Goal: Navigation & Orientation: Find specific page/section

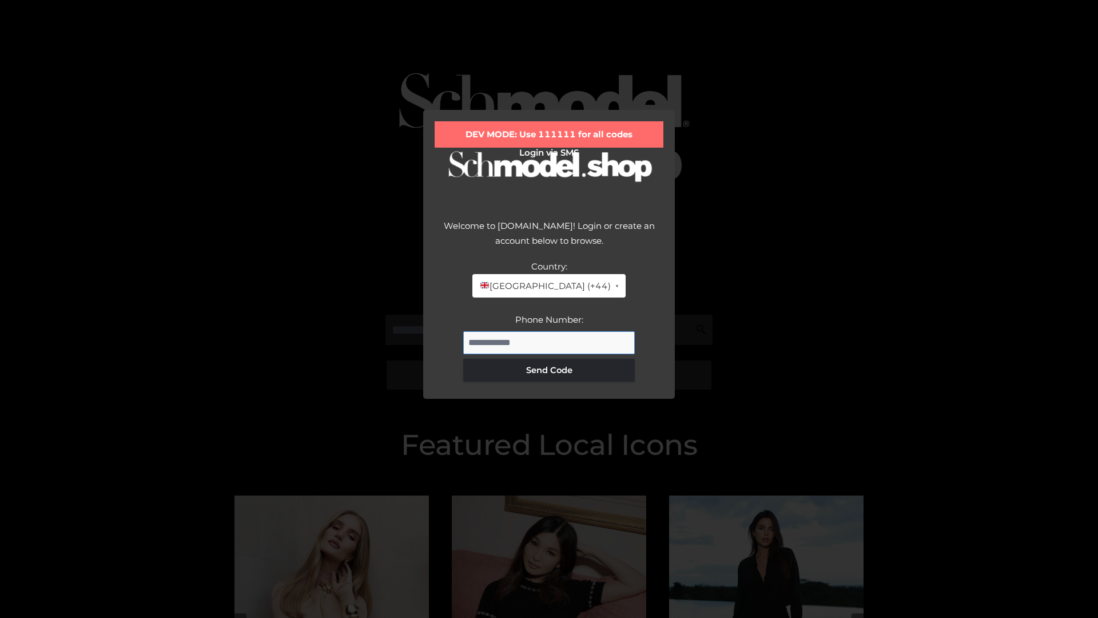
click at [549, 342] on input "Phone Number:" at bounding box center [549, 342] width 172 height 23
type input "**********"
click at [549, 370] on button "Send Code" at bounding box center [549, 370] width 172 height 23
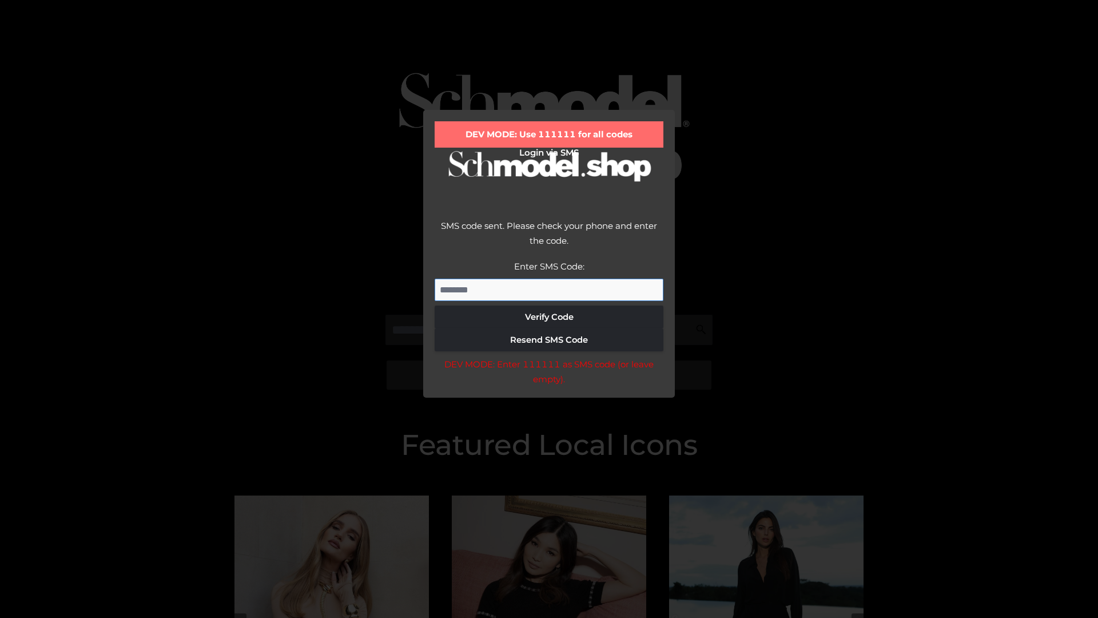
click at [549, 289] on input "Enter SMS Code:" at bounding box center [549, 290] width 229 height 23
type input "******"
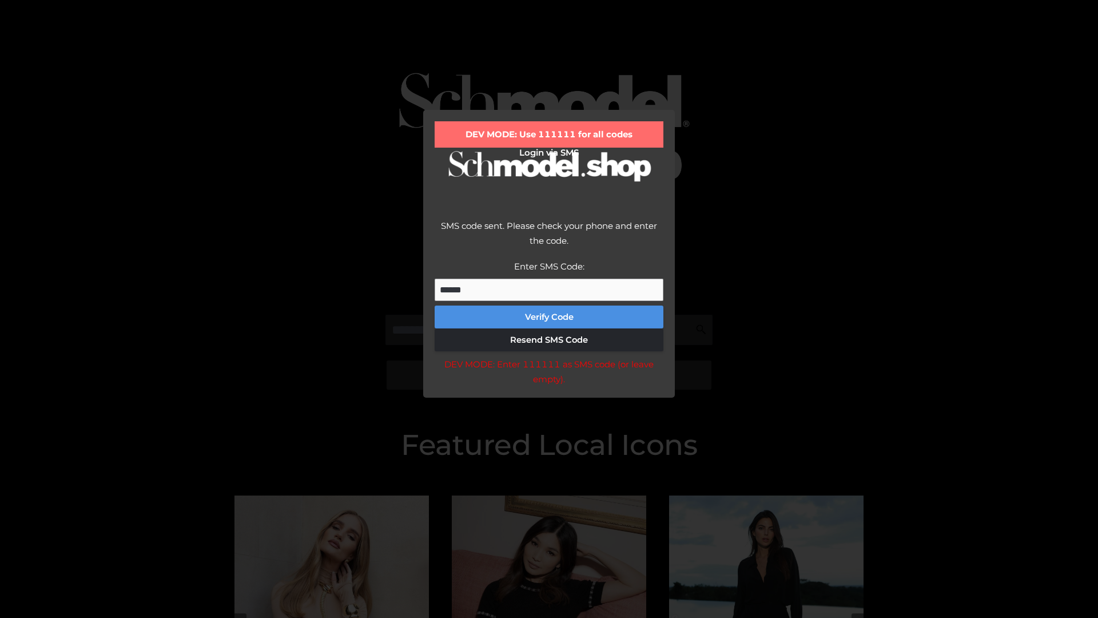
click at [549, 317] on button "Verify Code" at bounding box center [549, 316] width 229 height 23
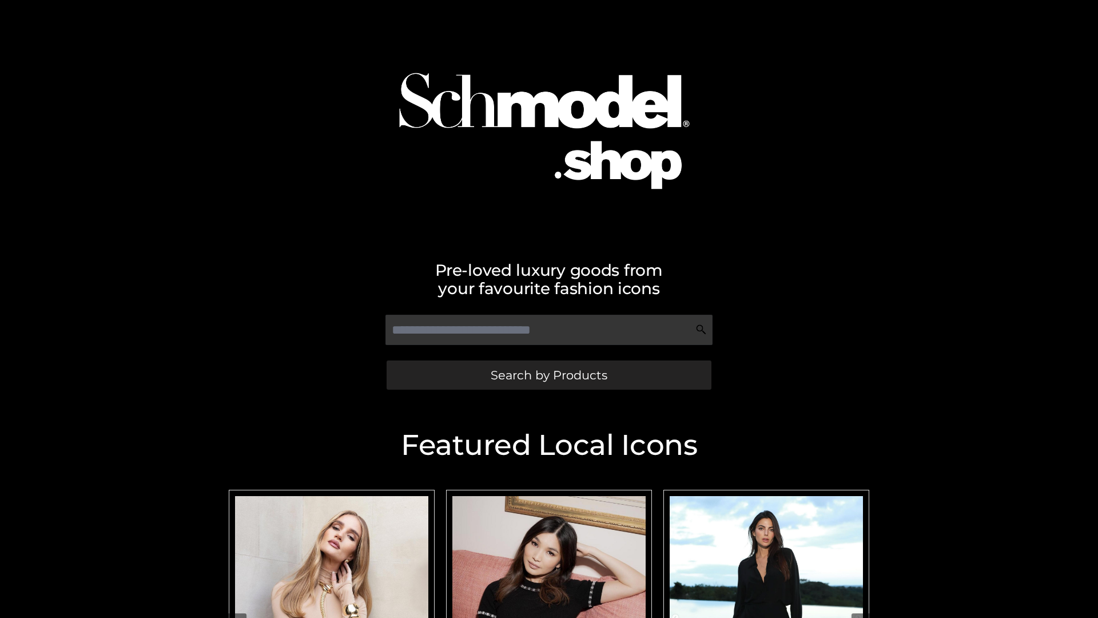
click at [549, 375] on span "Search by Products" at bounding box center [549, 375] width 117 height 12
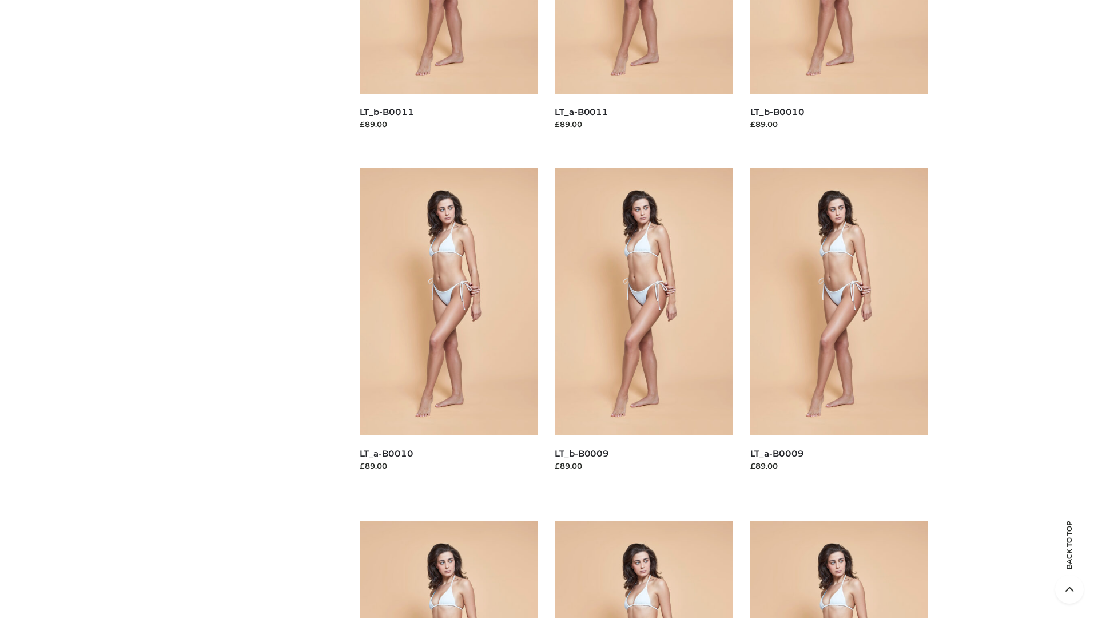
scroll to position [3016, 0]
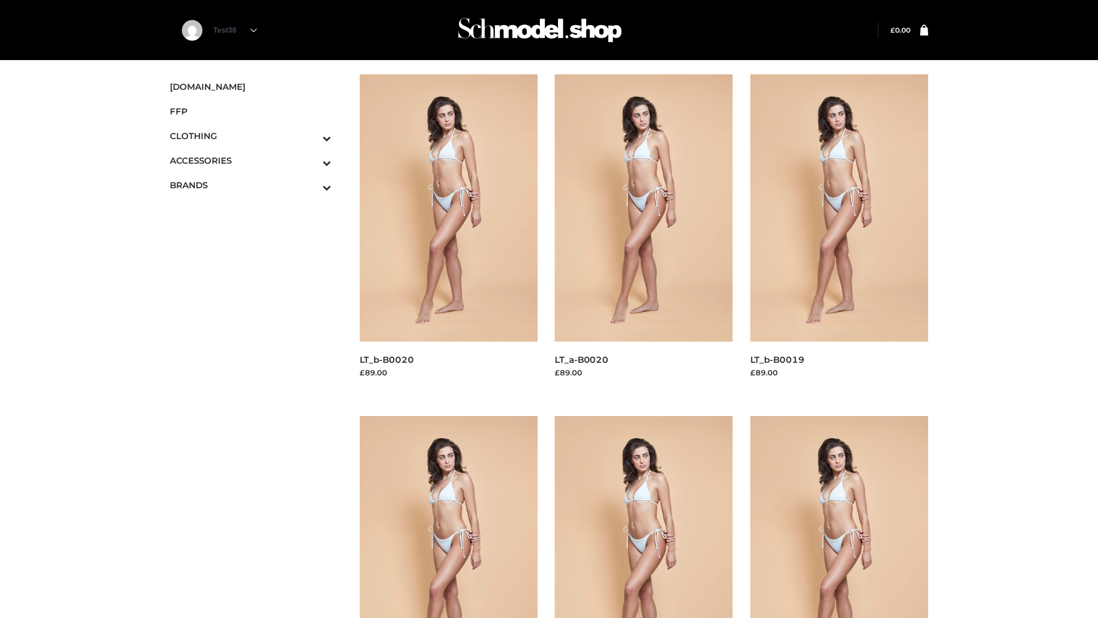
scroll to position [931, 0]
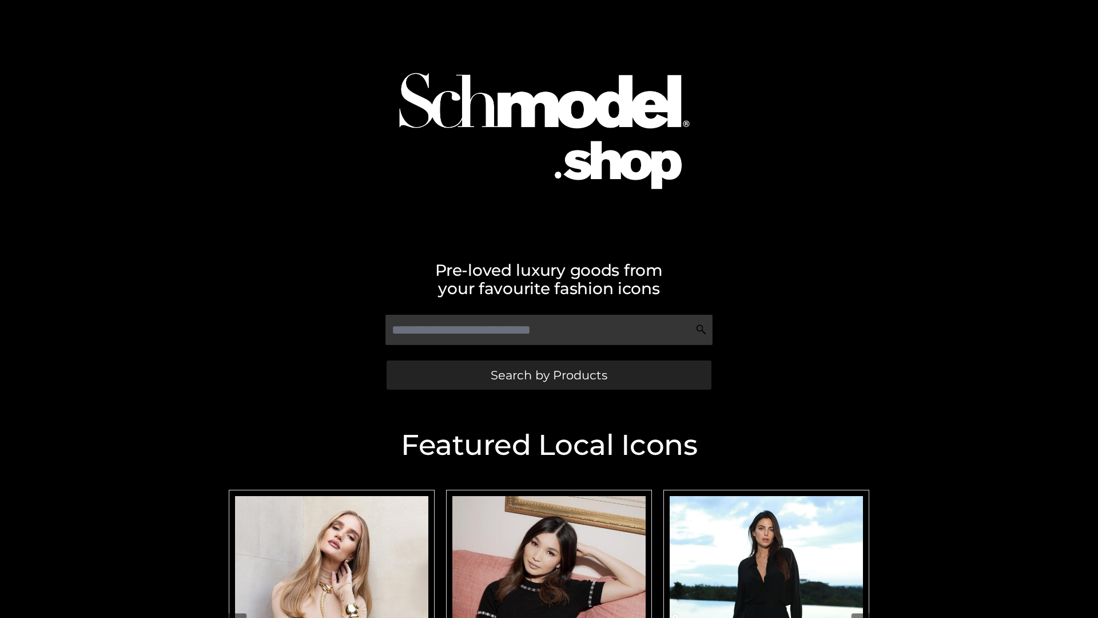
click at [549, 375] on span "Search by Products" at bounding box center [549, 375] width 117 height 12
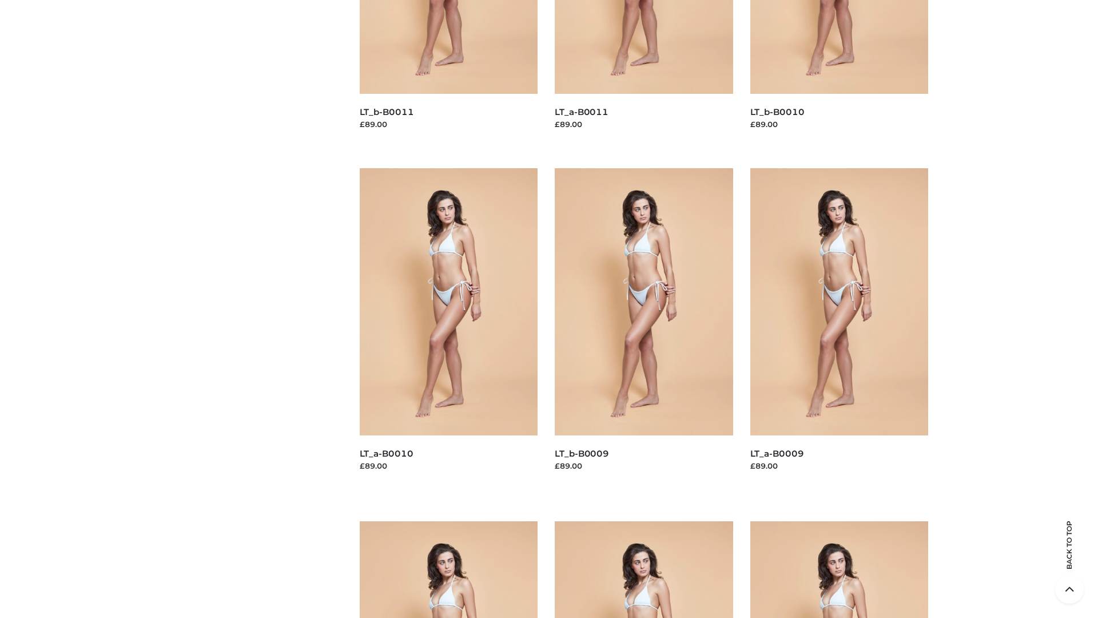
scroll to position [3016, 0]
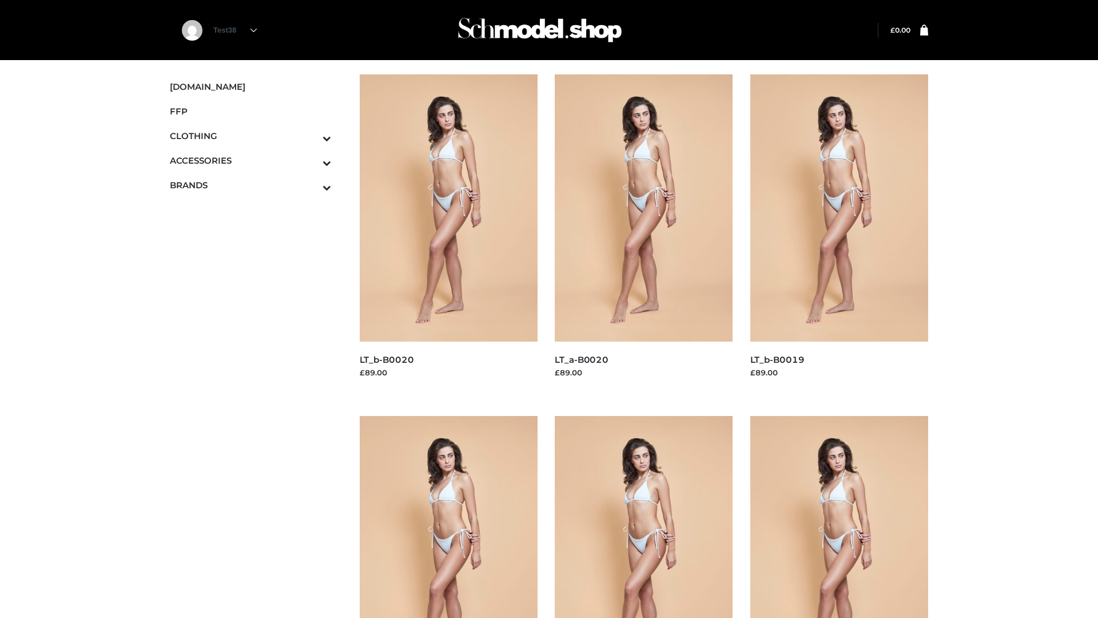
scroll to position [931, 0]
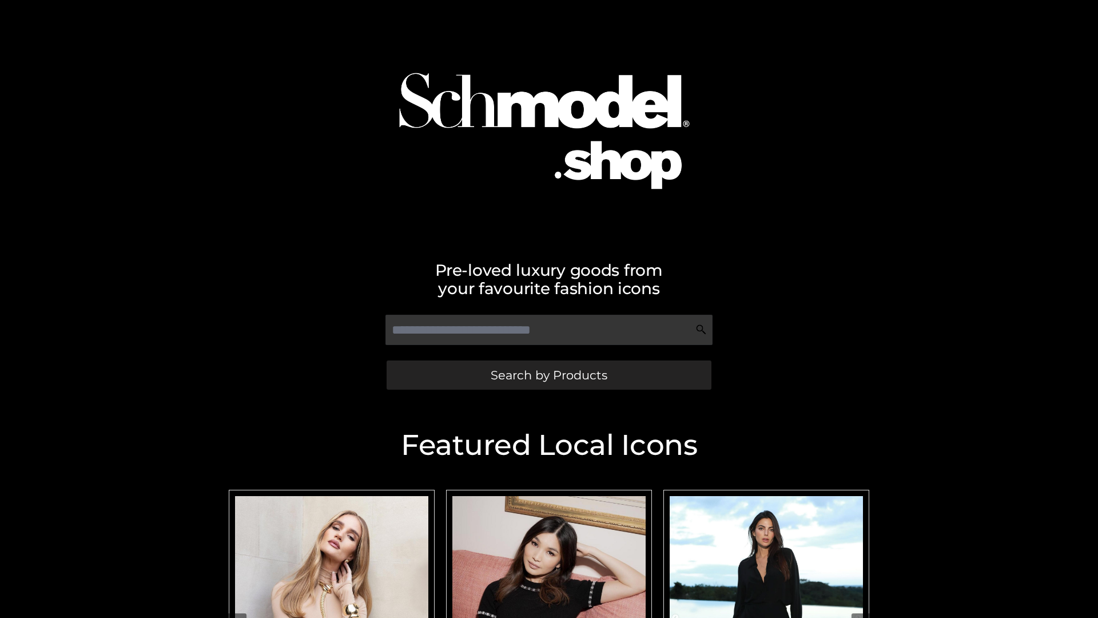
click at [549, 375] on span "Search by Products" at bounding box center [549, 375] width 117 height 12
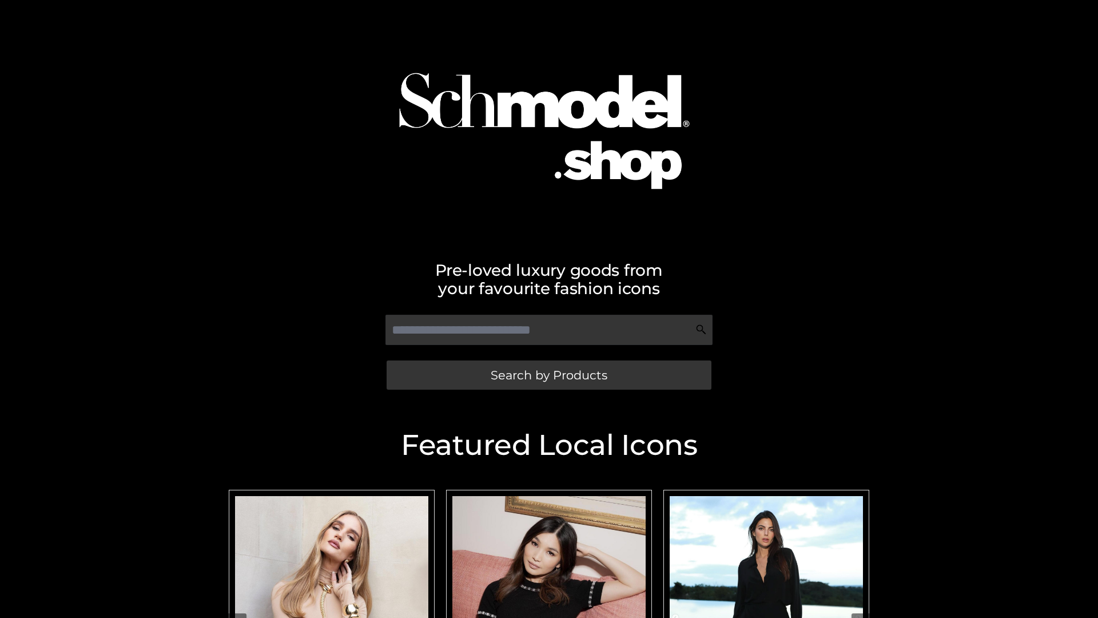
click at [549, 375] on span "Search by Products" at bounding box center [549, 375] width 117 height 12
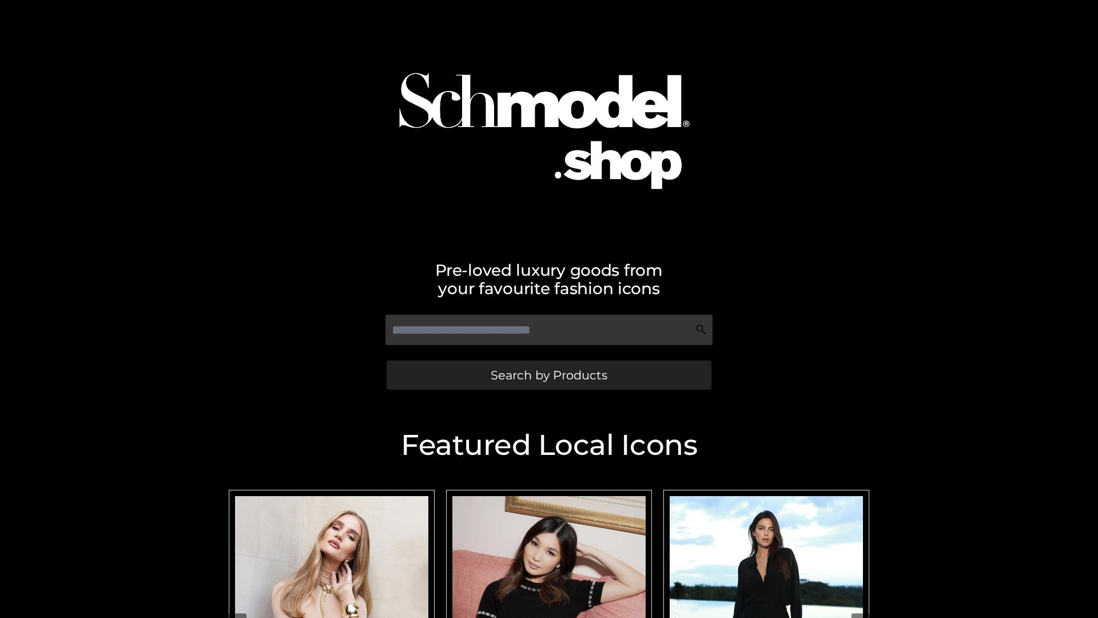
click at [549, 375] on span "Search by Products" at bounding box center [549, 375] width 117 height 12
